Goal: Information Seeking & Learning: Check status

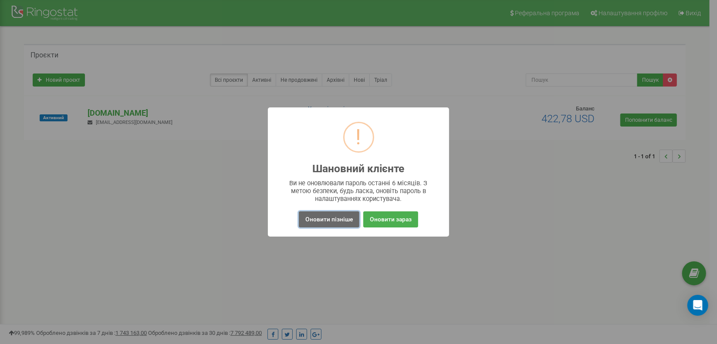
click at [328, 216] on button "Оновити пізніше" at bounding box center [329, 220] width 61 height 16
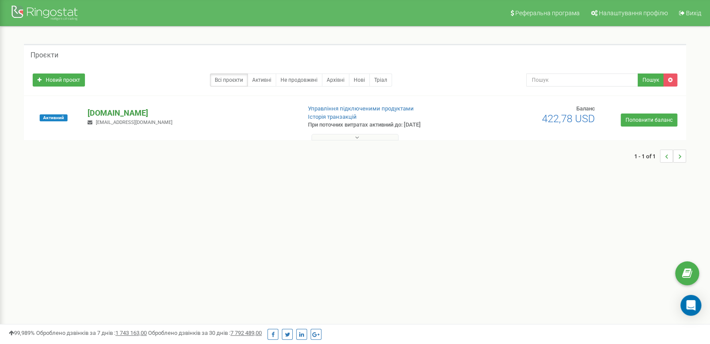
click at [105, 112] on p "[DOMAIN_NAME]" at bounding box center [191, 113] width 206 height 11
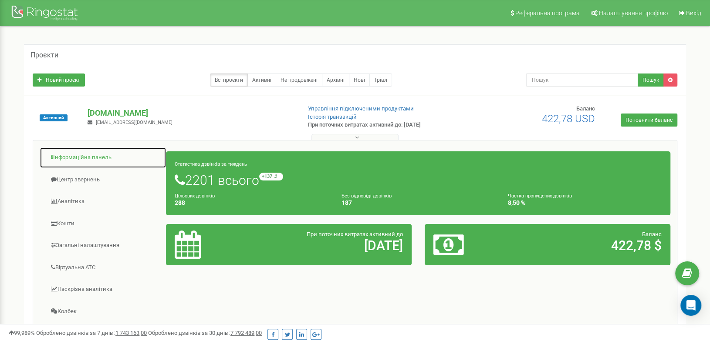
click at [83, 155] on link "Інформаційна панель" at bounding box center [103, 157] width 127 height 21
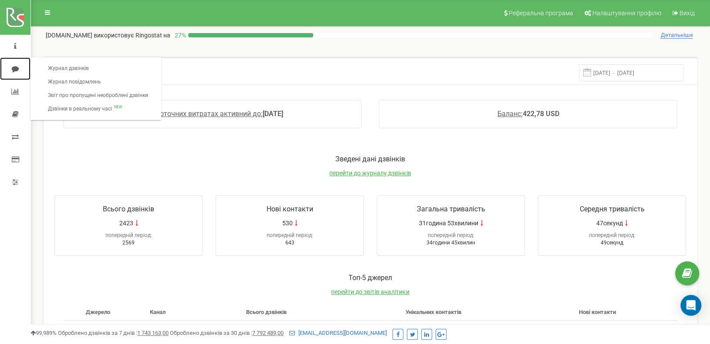
click at [17, 68] on icon at bounding box center [15, 68] width 7 height 7
click at [90, 67] on link "Журнал дзвінків" at bounding box center [98, 69] width 118 height 14
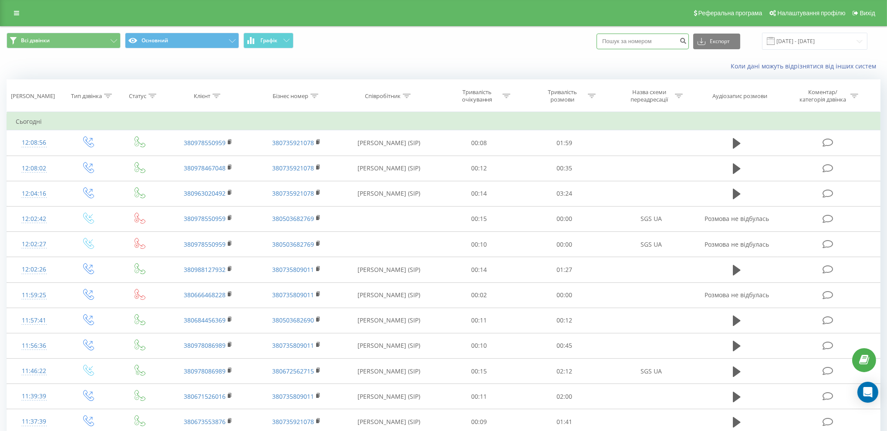
click at [635, 39] on input at bounding box center [643, 42] width 92 height 16
paste input "380 50 20 17 397"
type input "380 50 20 17 397"
click at [721, 37] on button "Експорт" at bounding box center [716, 42] width 47 height 16
click at [687, 41] on icon "submit" at bounding box center [682, 39] width 7 height 5
